Goal: Information Seeking & Learning: Learn about a topic

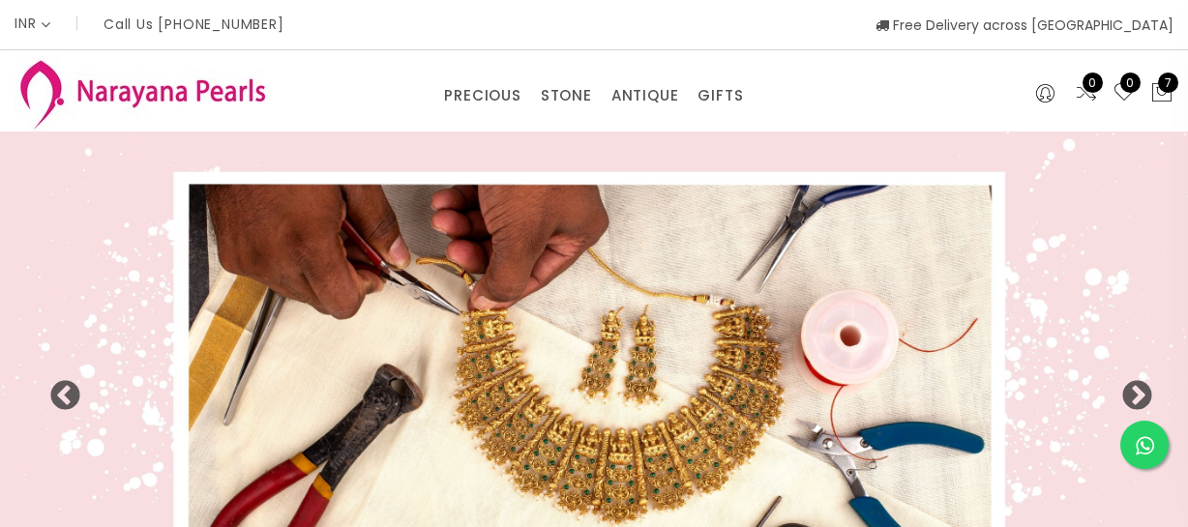
select select "INR"
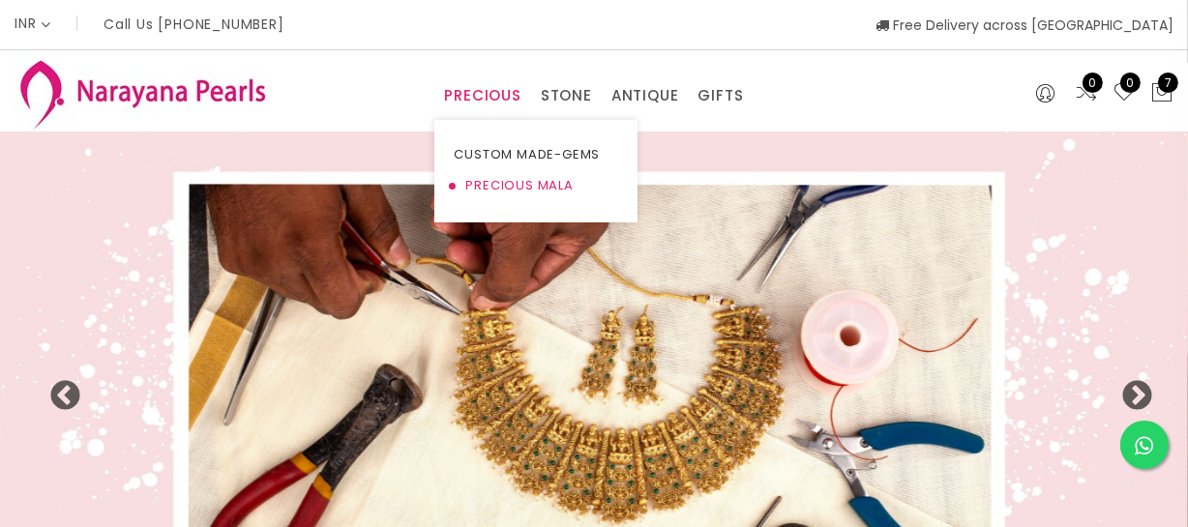
click at [495, 194] on link "PRECIOUS MALA" at bounding box center [536, 185] width 164 height 31
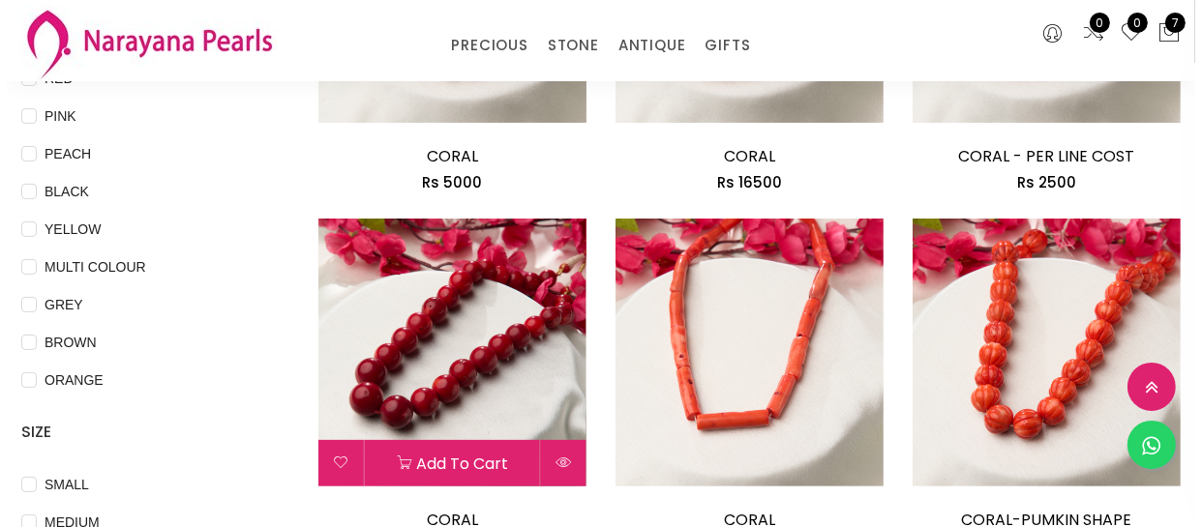
scroll to position [615, 0]
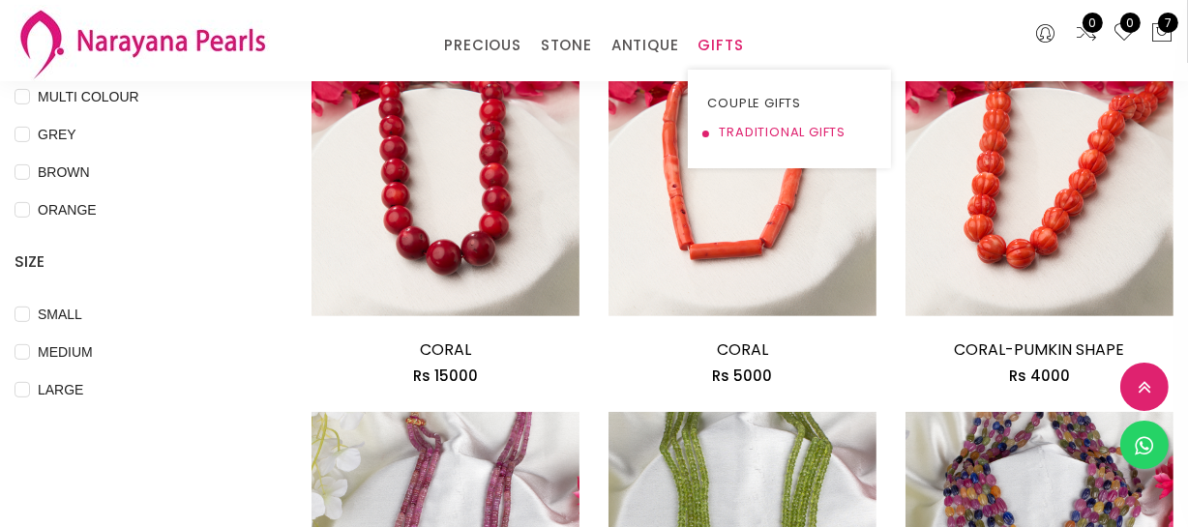
click at [765, 135] on link "TRADITIONAL GIFTS" at bounding box center [789, 132] width 164 height 29
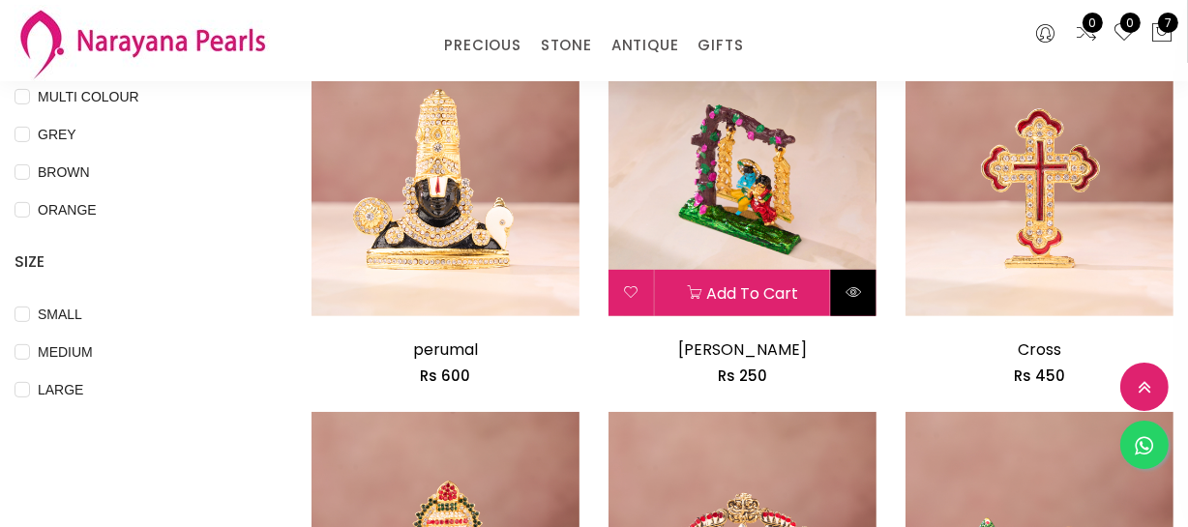
click at [853, 271] on button at bounding box center [853, 293] width 45 height 46
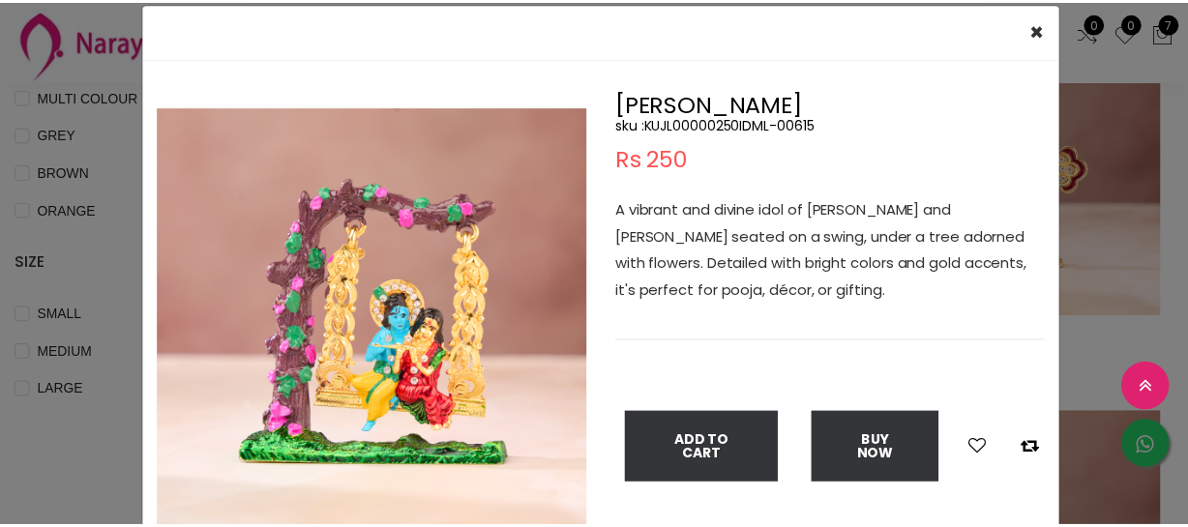
scroll to position [87, 0]
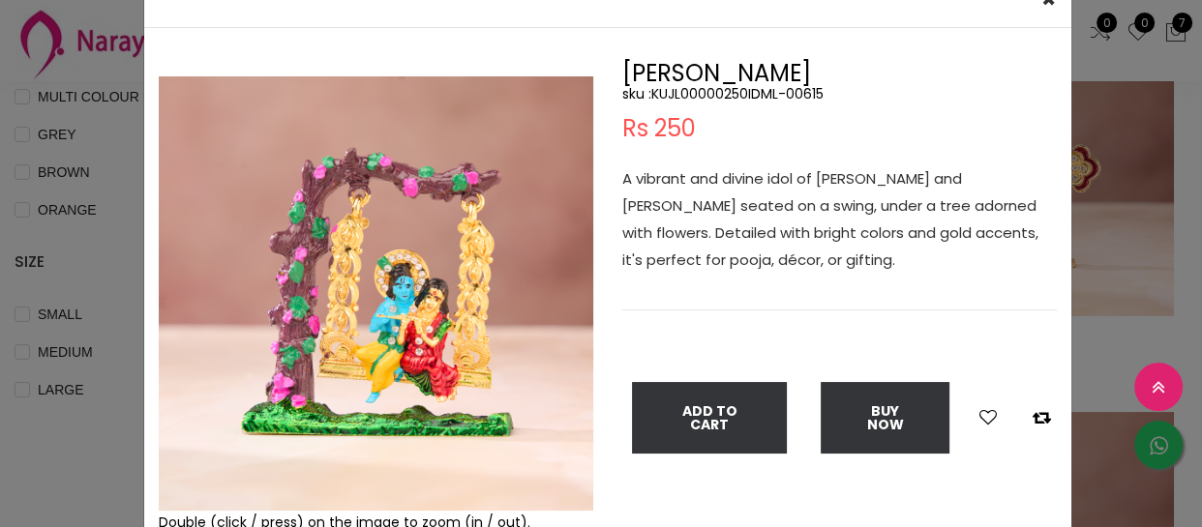
click at [45, 415] on div "× Close Double (click / press) on the image to zoom (in / out). [PERSON_NAME] :…" at bounding box center [601, 263] width 1202 height 527
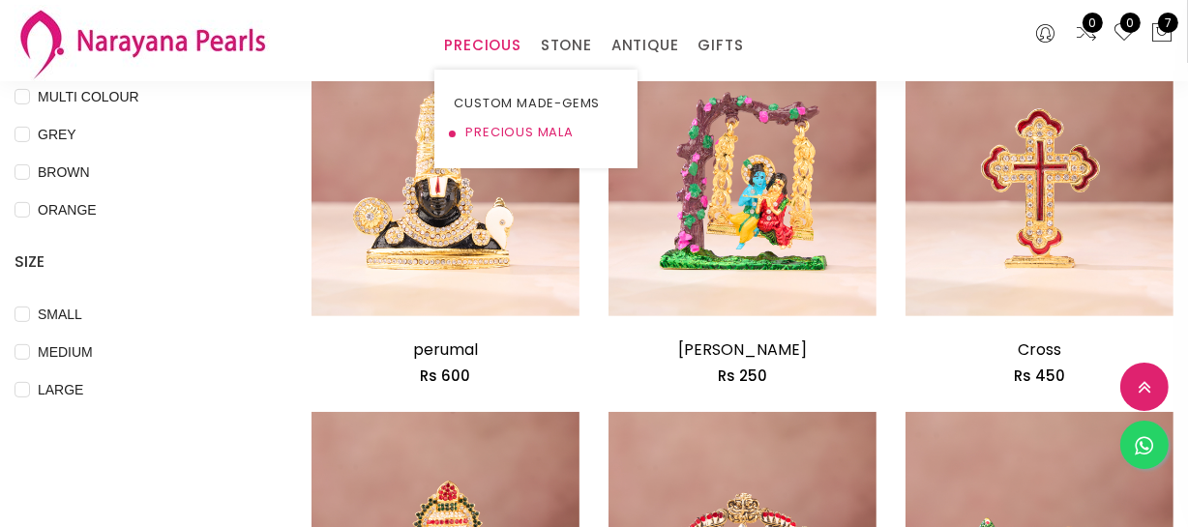
click at [488, 131] on link "PRECIOUS MALA" at bounding box center [536, 132] width 164 height 29
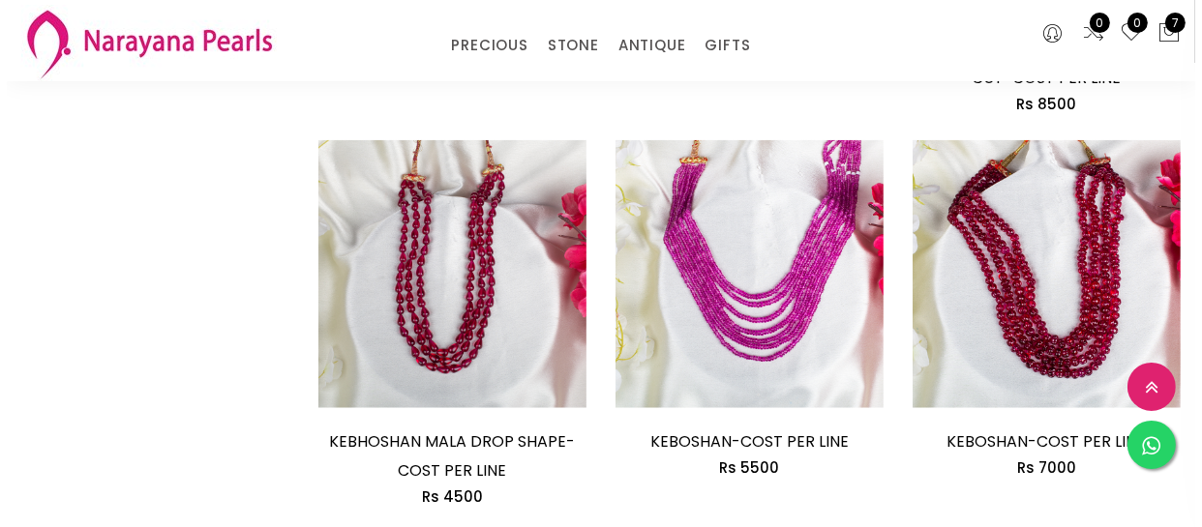
scroll to position [1671, 0]
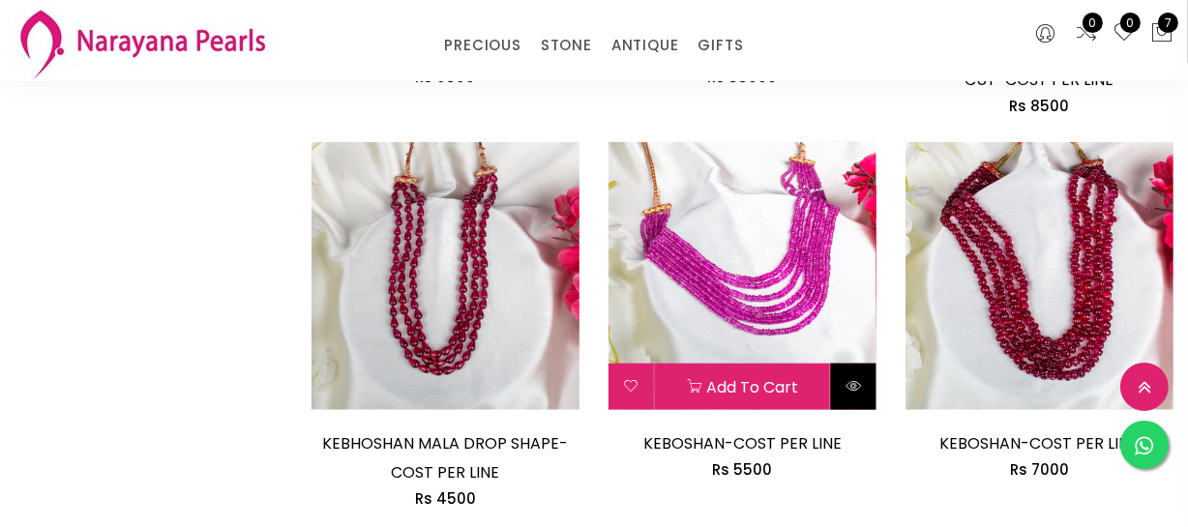
click at [847, 373] on button at bounding box center [853, 387] width 45 height 46
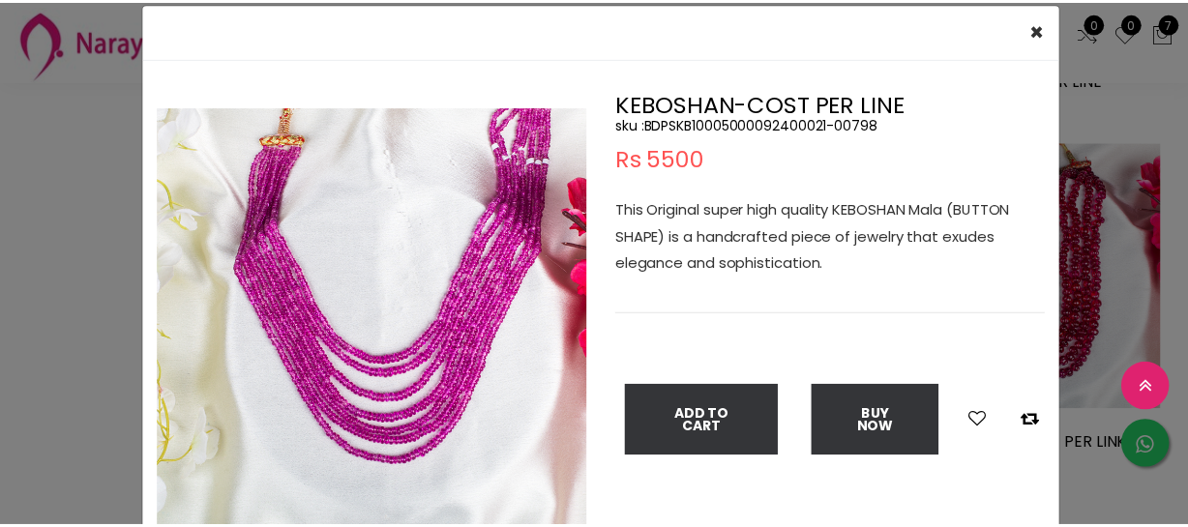
scroll to position [87, 0]
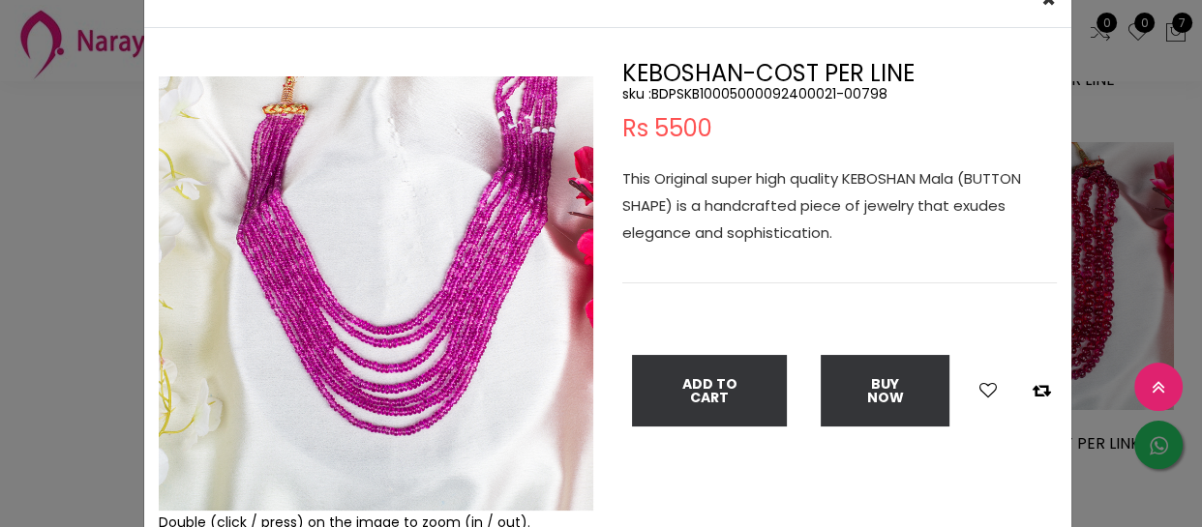
click at [92, 261] on div "× Close Double (click / press) on the image to zoom (in / out). KEBOSHAN-COST P…" at bounding box center [601, 263] width 1202 height 527
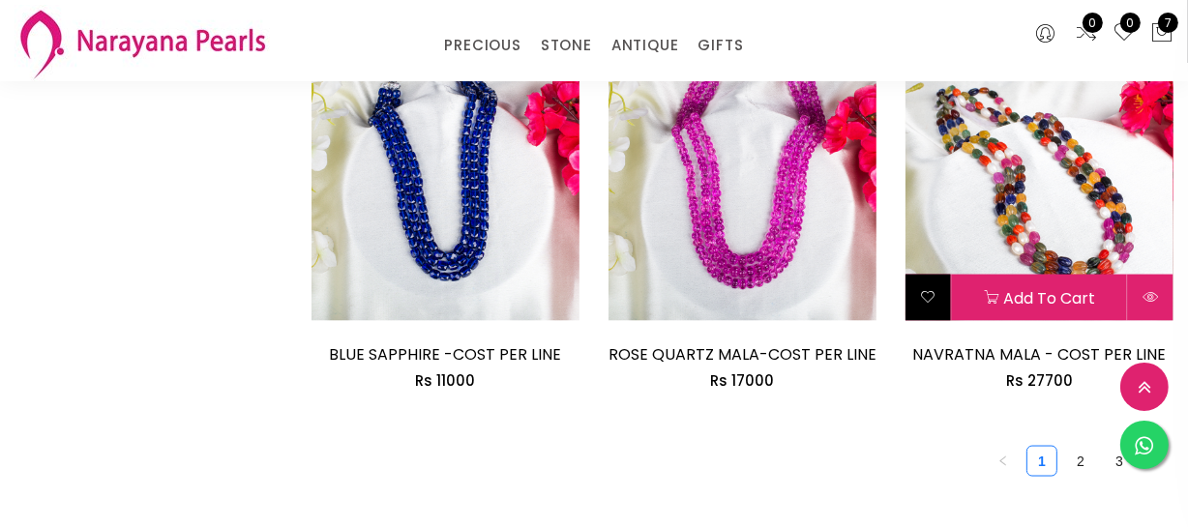
scroll to position [2639, 0]
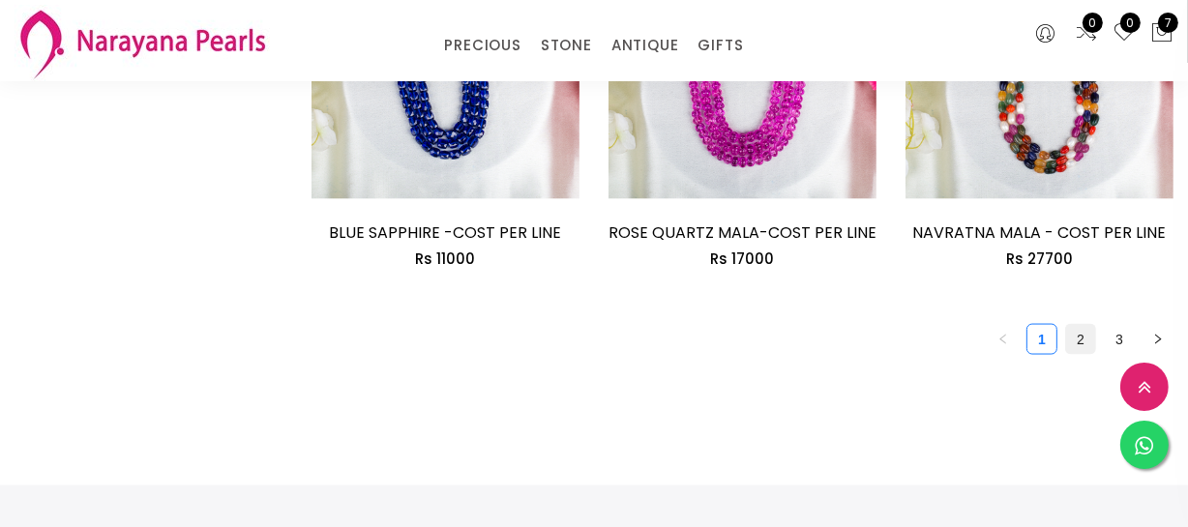
click at [1074, 340] on link "2" at bounding box center [1080, 339] width 29 height 29
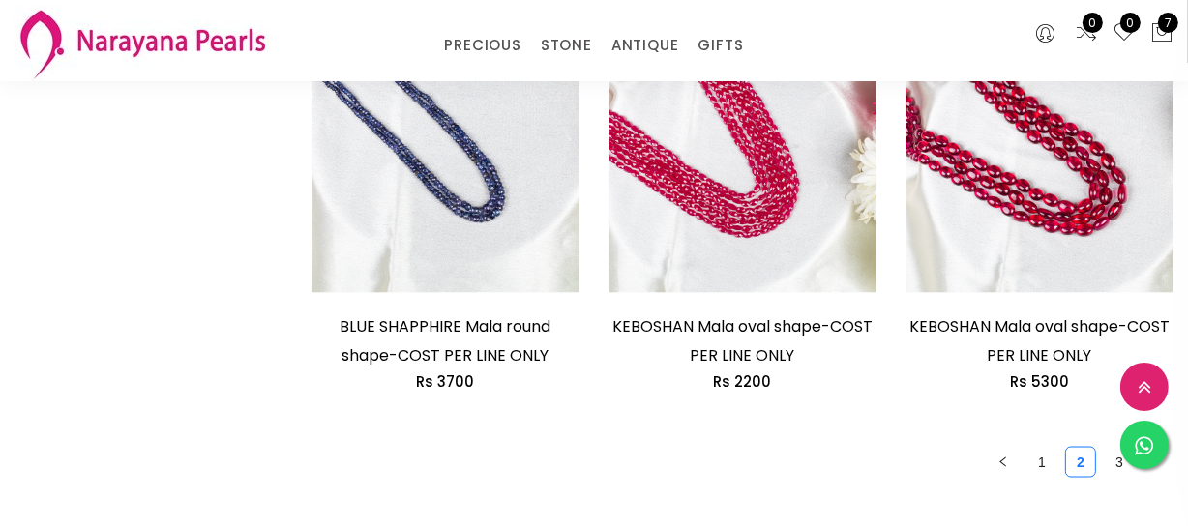
scroll to position [2639, 0]
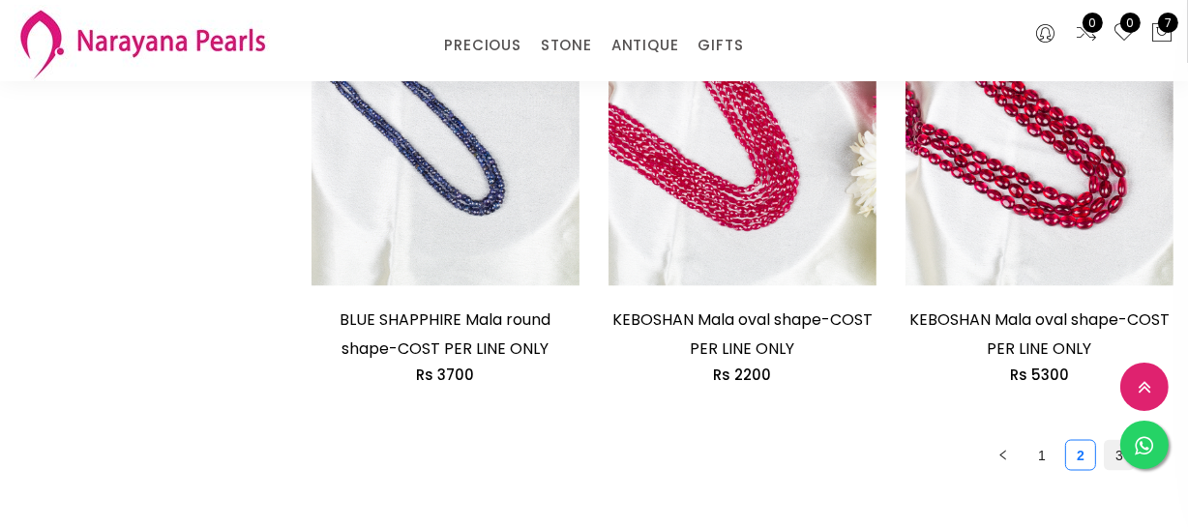
click at [1106, 446] on link "3" at bounding box center [1119, 455] width 29 height 29
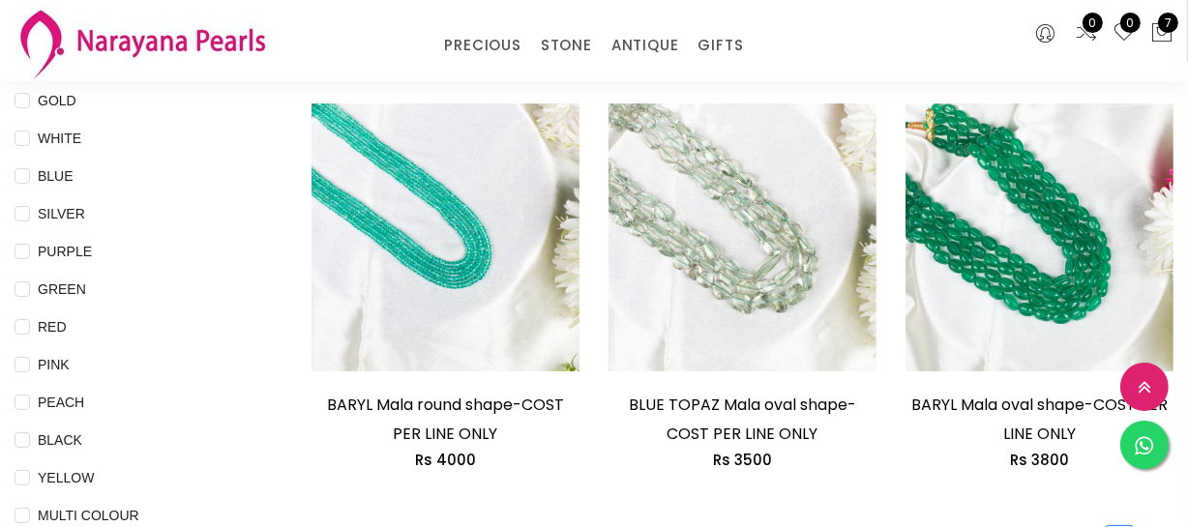
scroll to position [527, 0]
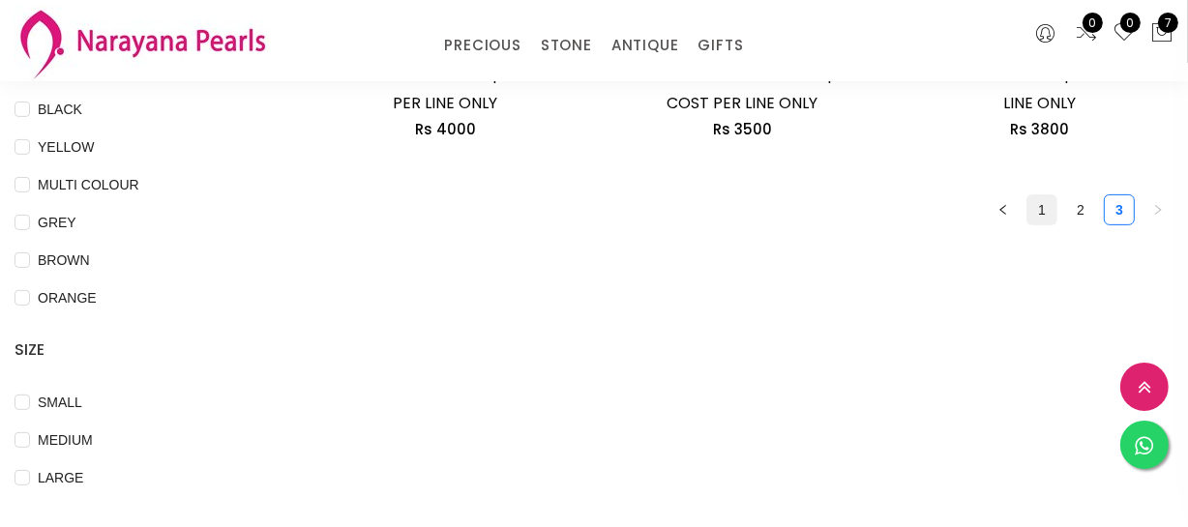
click at [1034, 218] on link "1" at bounding box center [1042, 209] width 29 height 29
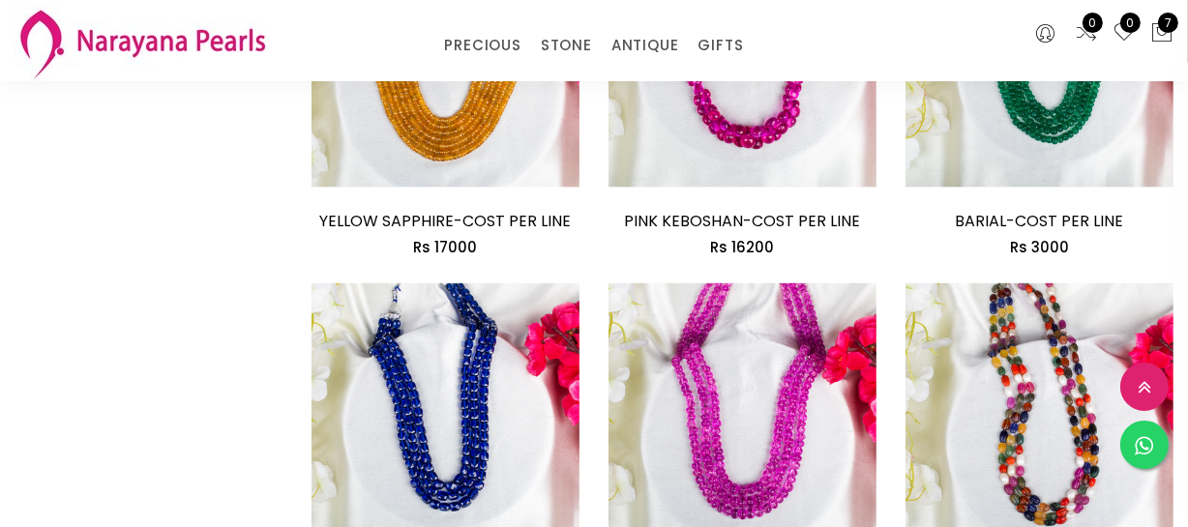
scroll to position [2639, 0]
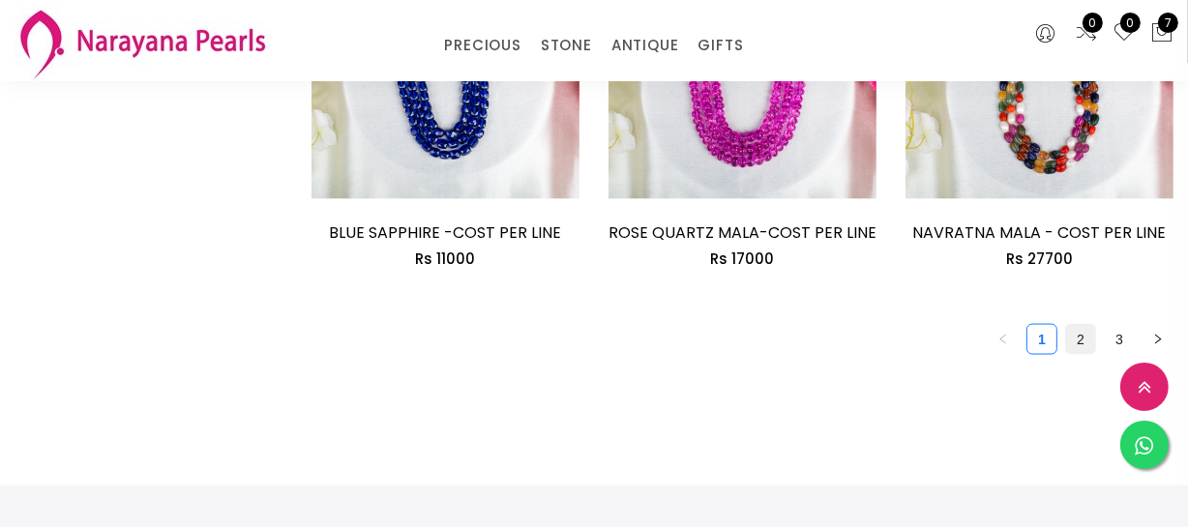
click at [1071, 341] on link "2" at bounding box center [1080, 339] width 29 height 29
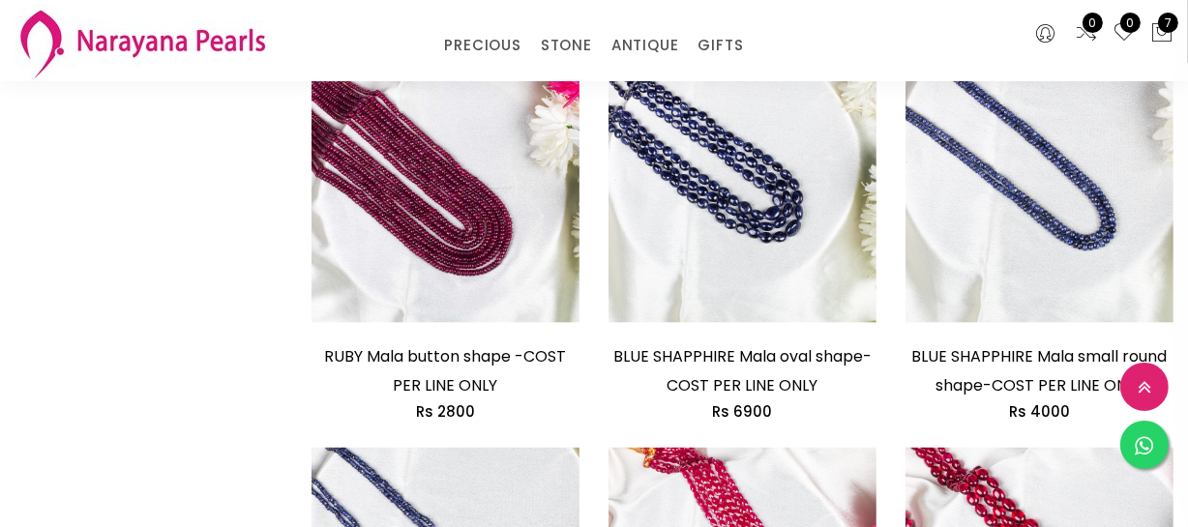
scroll to position [2375, 0]
